Goal: Use online tool/utility: Utilize a website feature to perform a specific function

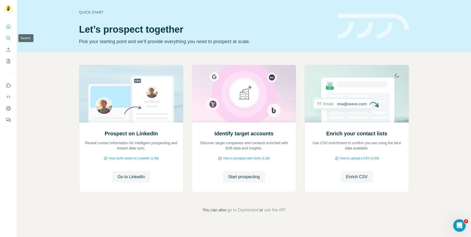
click at [6, 37] on icon "Search" at bounding box center [7, 37] width 3 height 3
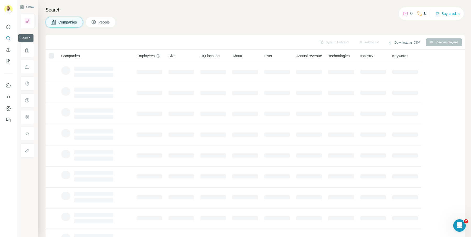
click at [8, 39] on icon "Search" at bounding box center [8, 38] width 5 height 5
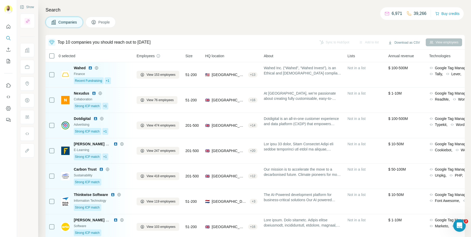
click at [110, 23] on span "People" at bounding box center [104, 22] width 12 height 5
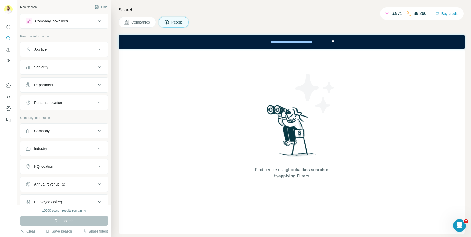
click at [39, 16] on button "Company lookalikes" at bounding box center [63, 21] width 87 height 13
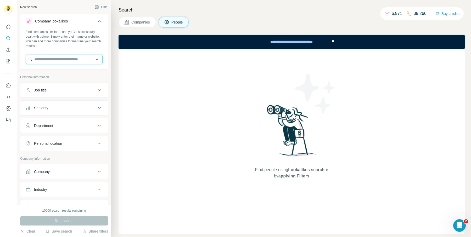
click at [54, 56] on input "text" at bounding box center [64, 59] width 77 height 9
click at [127, 23] on icon at bounding box center [126, 22] width 5 height 5
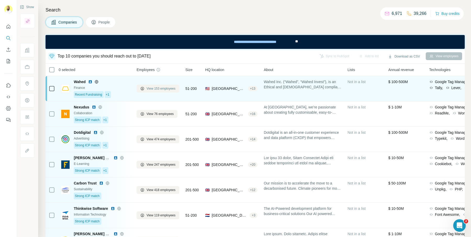
click at [151, 90] on span "View 153 employees" at bounding box center [160, 88] width 29 height 5
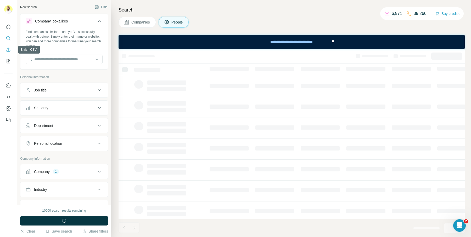
click at [4, 48] on button "Enrich CSV" at bounding box center [8, 49] width 8 height 9
click at [6, 49] on icon "Enrich CSV" at bounding box center [8, 49] width 5 height 5
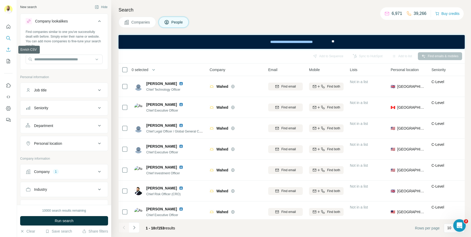
click at [6, 49] on icon "Enrich CSV" at bounding box center [8, 49] width 5 height 5
